Goal: Information Seeking & Learning: Compare options

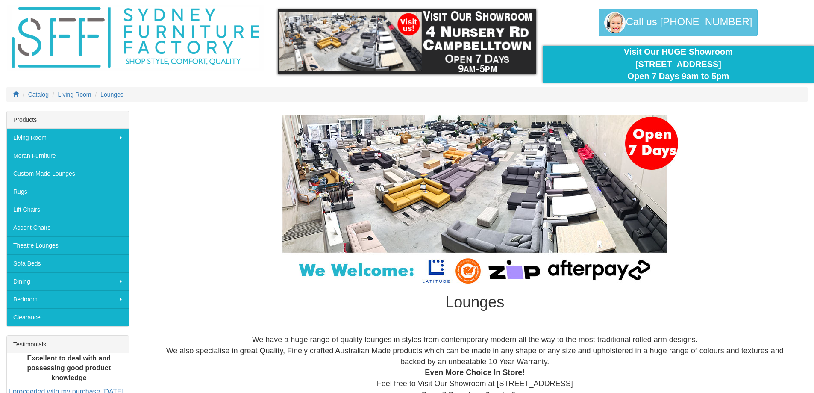
scroll to position [43, 0]
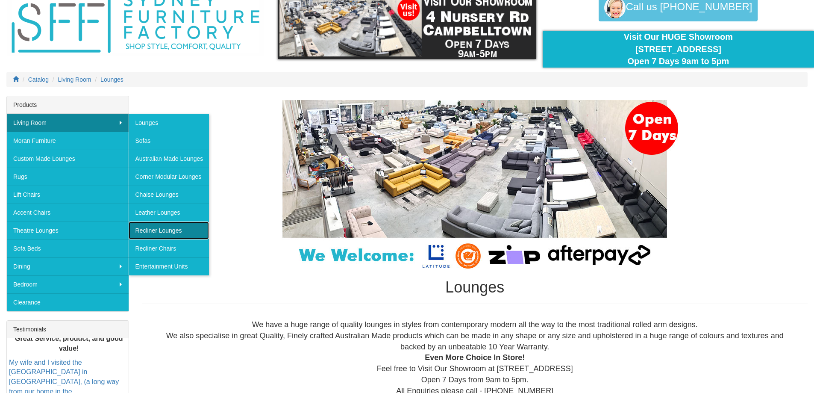
click at [161, 227] on link "Recliner Lounges" at bounding box center [169, 230] width 80 height 18
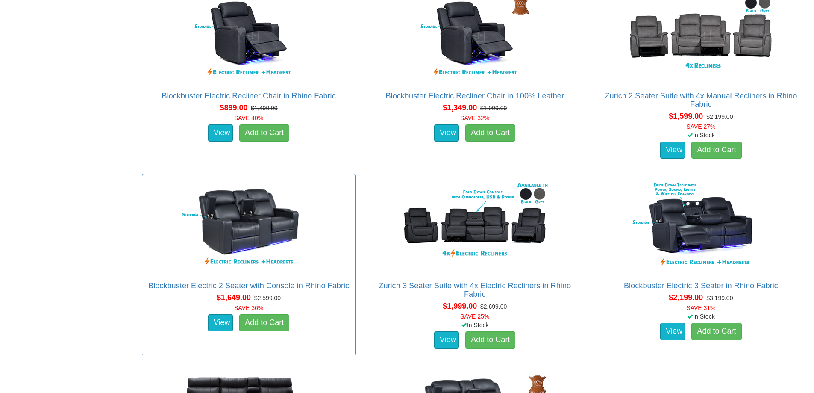
scroll to position [556, 0]
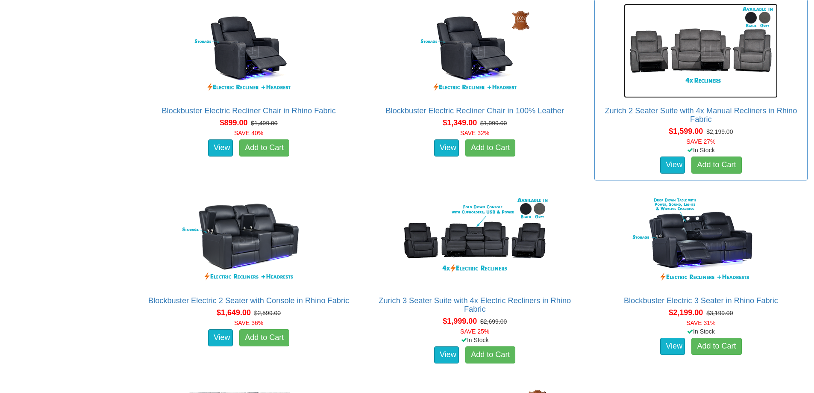
click at [697, 62] on img at bounding box center [701, 51] width 154 height 94
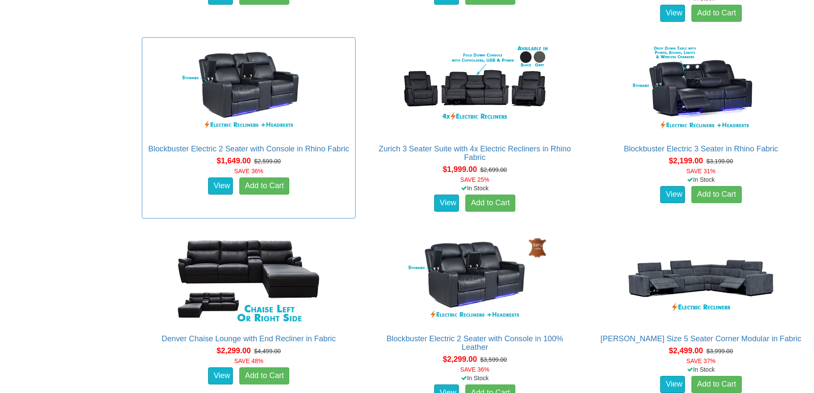
scroll to position [684, 0]
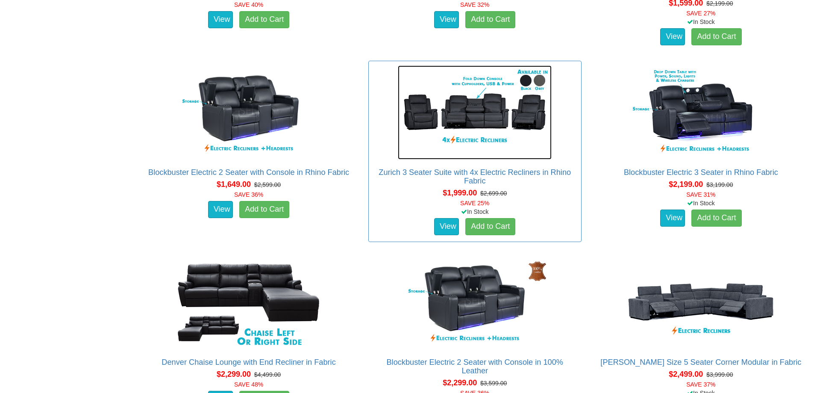
click at [474, 148] on img at bounding box center [475, 112] width 154 height 94
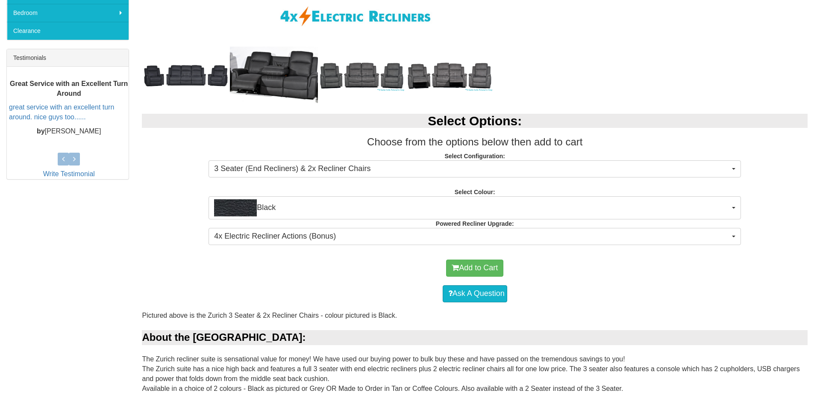
scroll to position [299, 0]
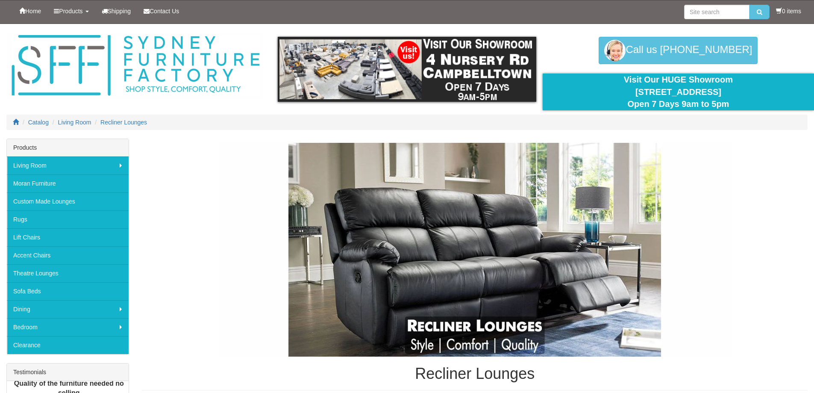
scroll to position [684, 0]
